Goal: Task Accomplishment & Management: Manage account settings

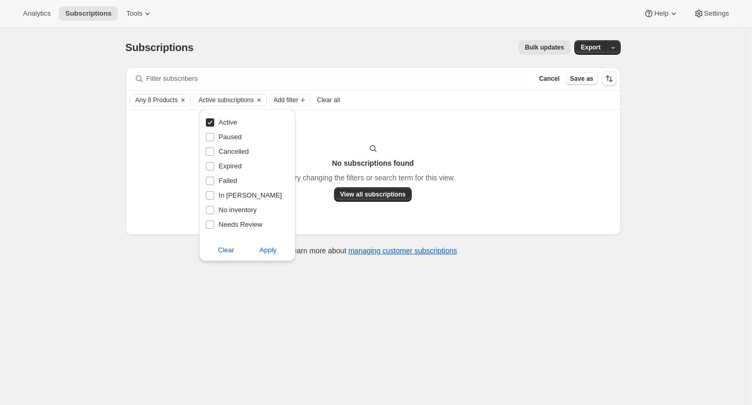
click at [43, 144] on div "Subscriptions. This page is ready Subscriptions Bulk updates More actions Bulk …" at bounding box center [373, 230] width 746 height 405
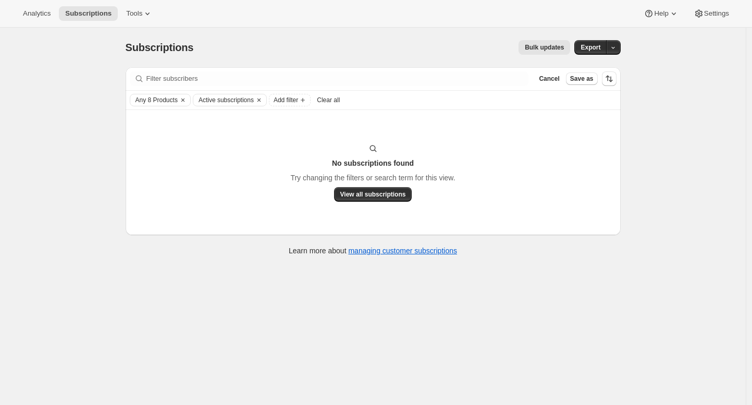
click at [43, 144] on div "Subscriptions. This page is ready Subscriptions Bulk updates More actions Bulk …" at bounding box center [373, 230] width 746 height 405
click at [229, 97] on span "Active subscriptions" at bounding box center [226, 100] width 55 height 8
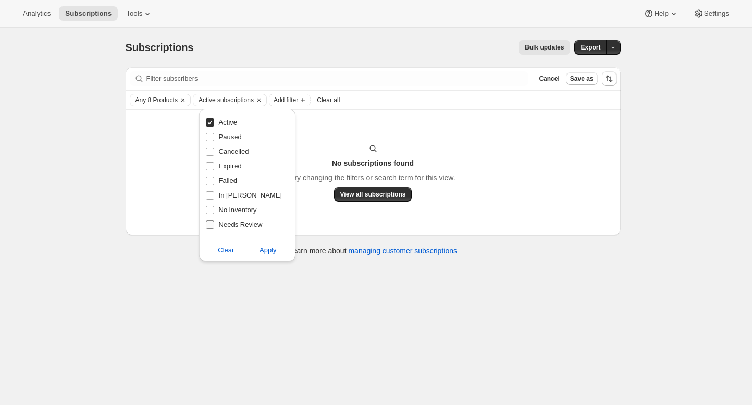
click at [233, 227] on span "Needs Review" at bounding box center [241, 224] width 44 height 8
click at [214, 227] on input "Needs Review" at bounding box center [210, 224] width 8 height 8
checkbox input "true"
click at [258, 250] on button "Apply" at bounding box center [268, 250] width 55 height 17
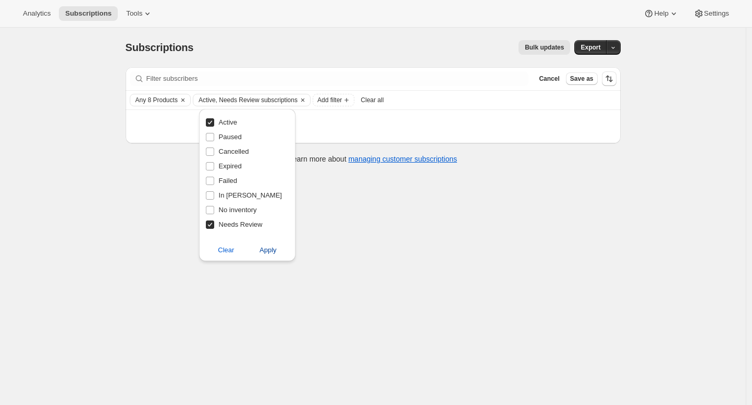
click at [273, 253] on span "Apply" at bounding box center [268, 250] width 17 height 10
click at [661, 157] on div "Subscriptions. This page is ready Subscriptions Bulk updates More actions Bulk …" at bounding box center [373, 230] width 746 height 405
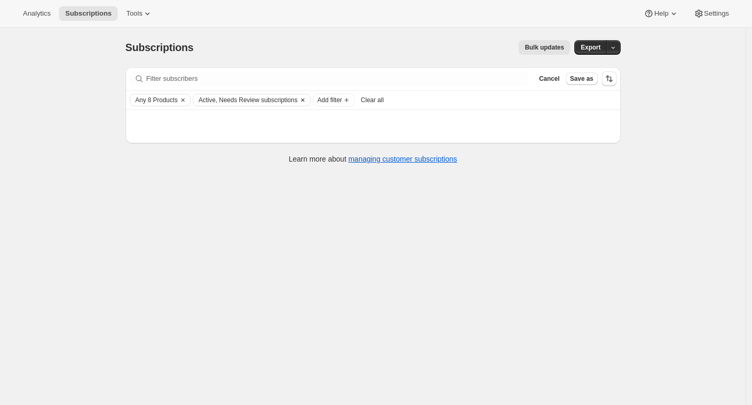
click at [239, 96] on span "Active, Needs Review subscriptions" at bounding box center [248, 100] width 99 height 8
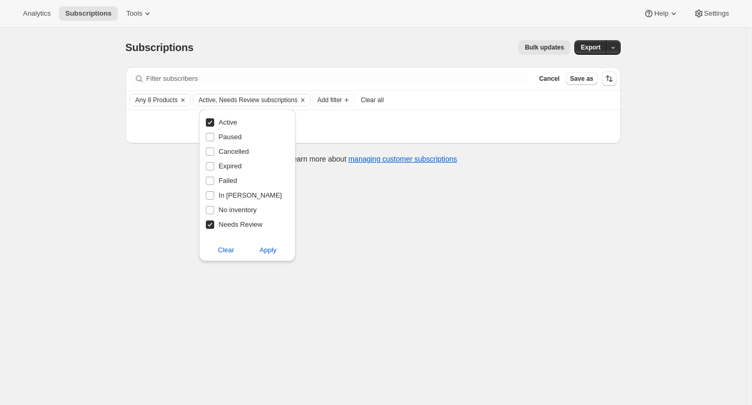
click at [245, 226] on span "Needs Review" at bounding box center [241, 224] width 44 height 8
click at [214, 226] on input "Needs Review" at bounding box center [210, 224] width 8 height 8
checkbox input "false"
click at [267, 245] on span "Apply" at bounding box center [268, 250] width 17 height 10
click at [702, 91] on div "Subscriptions. This page is ready Subscriptions Bulk updates More actions Bulk …" at bounding box center [373, 230] width 746 height 405
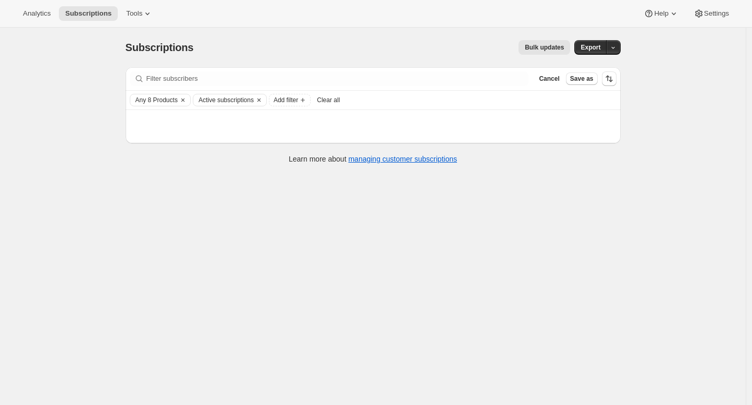
click at [420, 56] on div "Subscriptions. This page is ready Subscriptions Bulk updates More actions Bulk …" at bounding box center [373, 48] width 495 height 40
